Goal: Check status: Check status

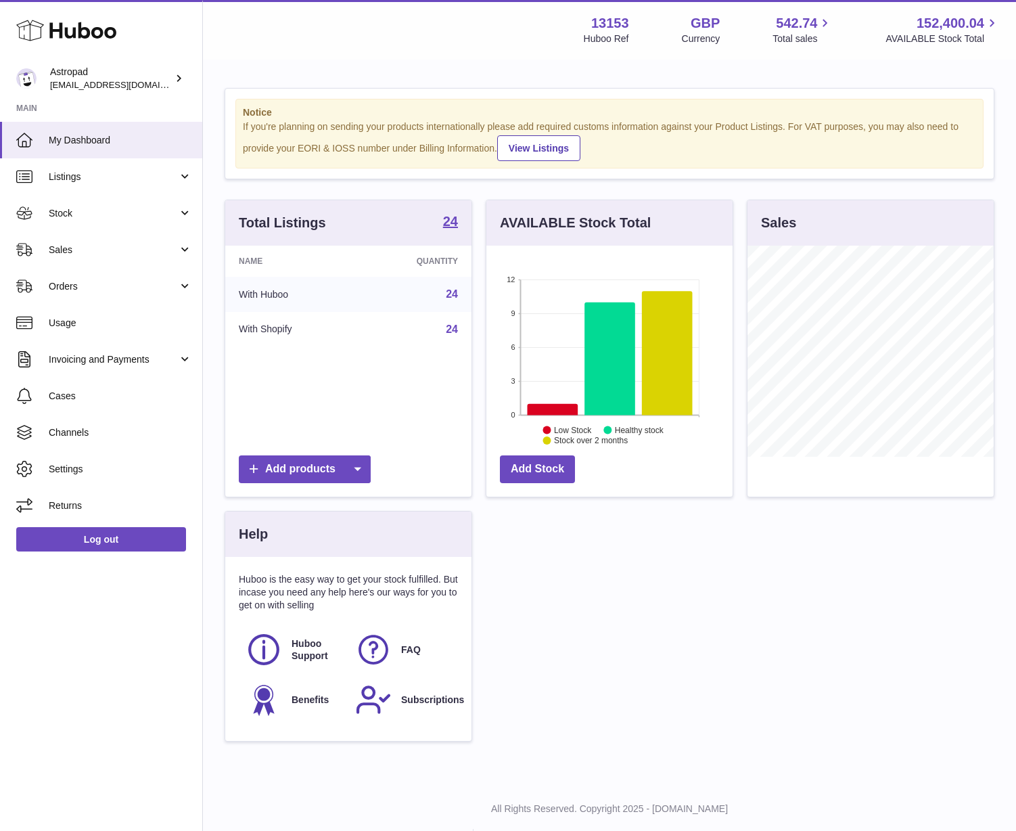
scroll to position [211, 246]
click at [72, 217] on span "Stock" at bounding box center [113, 213] width 129 height 13
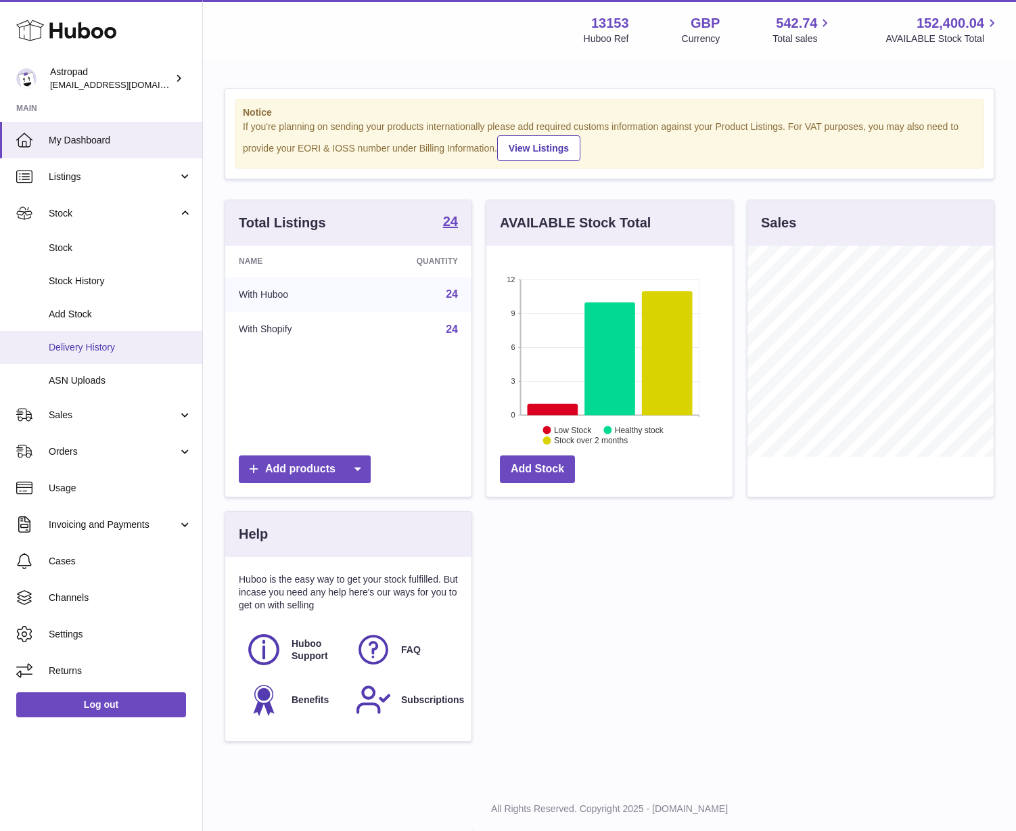
click at [84, 350] on span "Delivery History" at bounding box center [120, 347] width 143 height 13
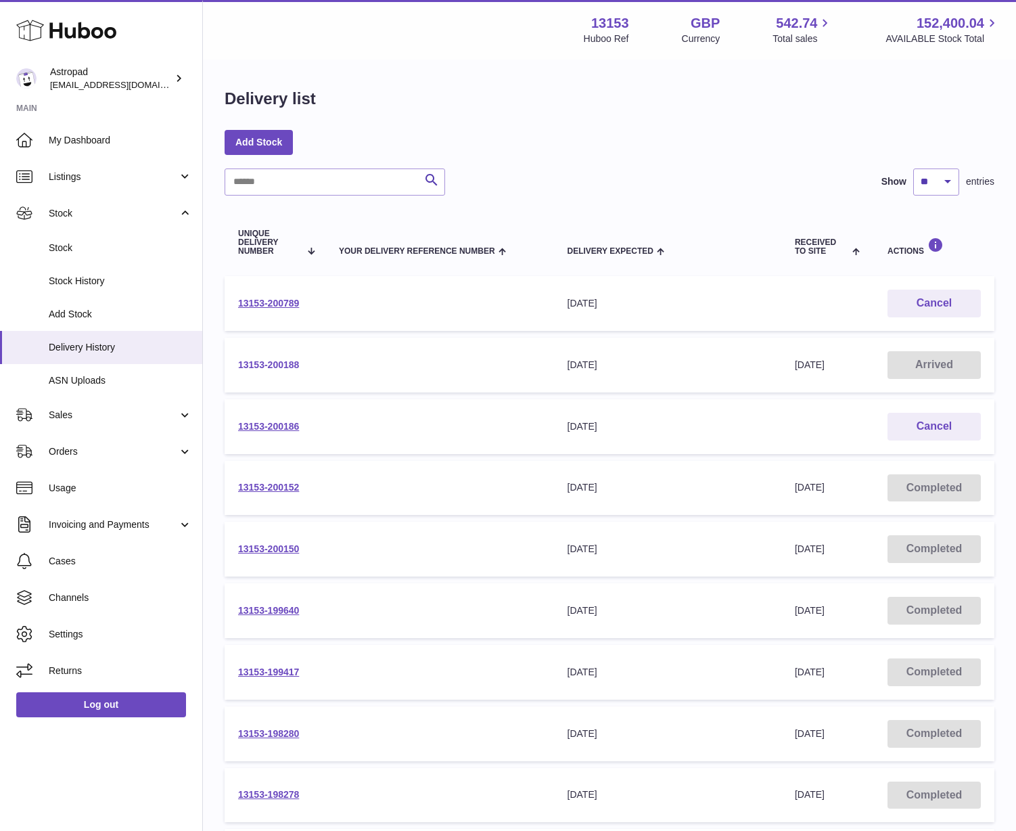
click at [279, 362] on link "13153-200188" at bounding box center [268, 364] width 61 height 11
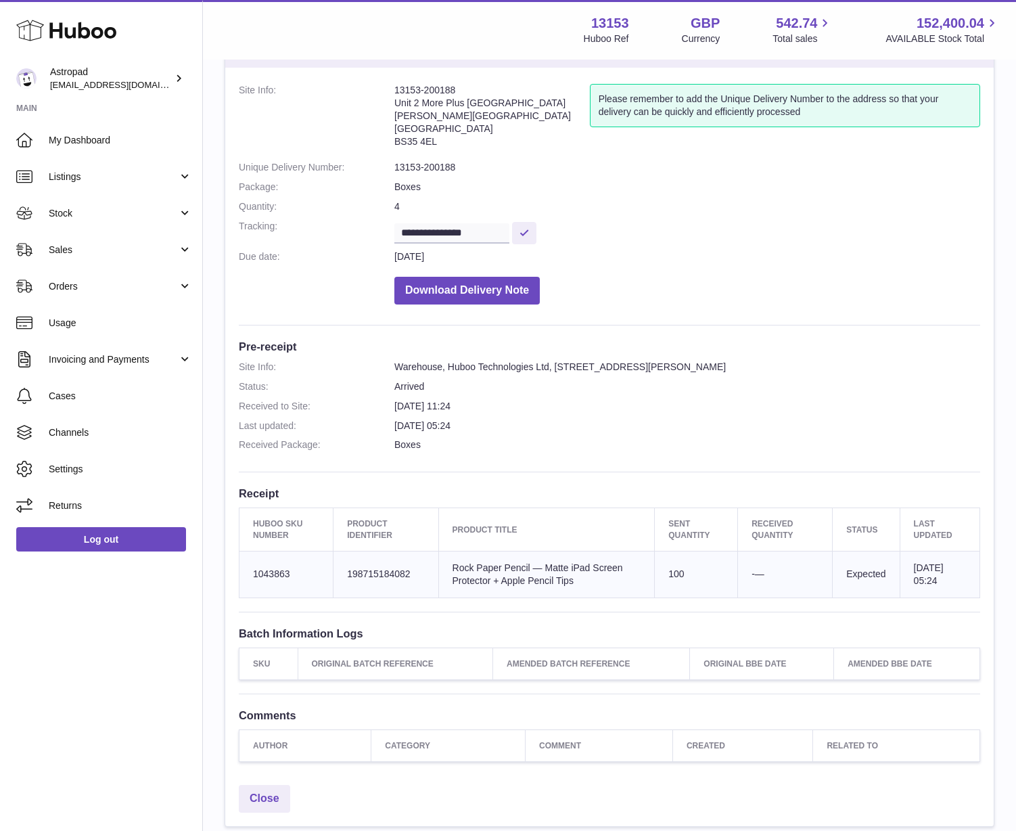
scroll to position [67, 0]
